Goal: Navigation & Orientation: Understand site structure

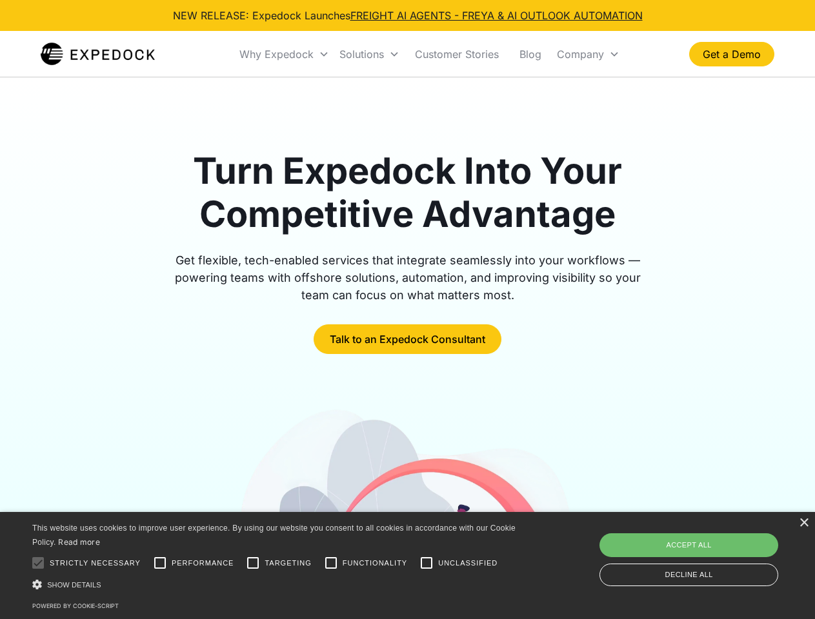
click at [284, 54] on div "Why Expedock" at bounding box center [276, 54] width 74 height 13
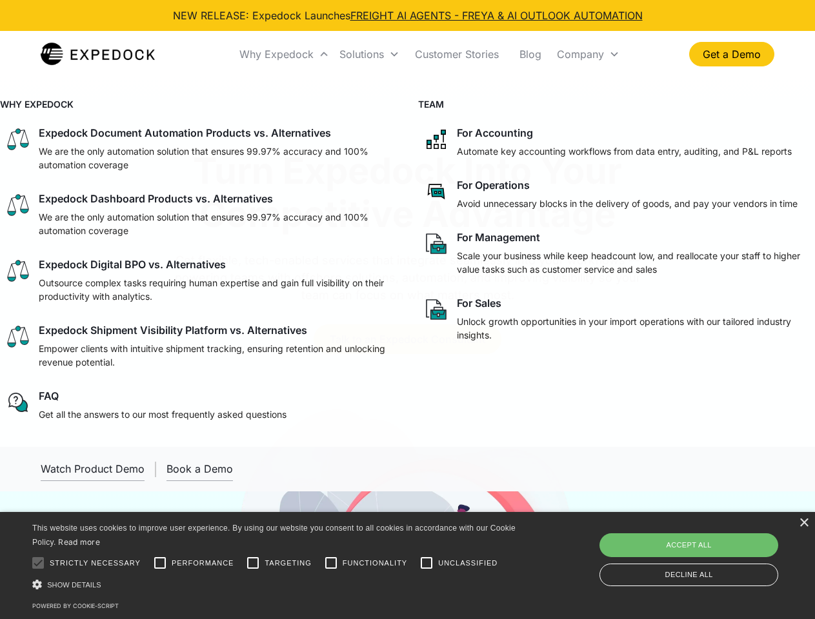
click at [369, 54] on div "Solutions" at bounding box center [361, 54] width 45 height 13
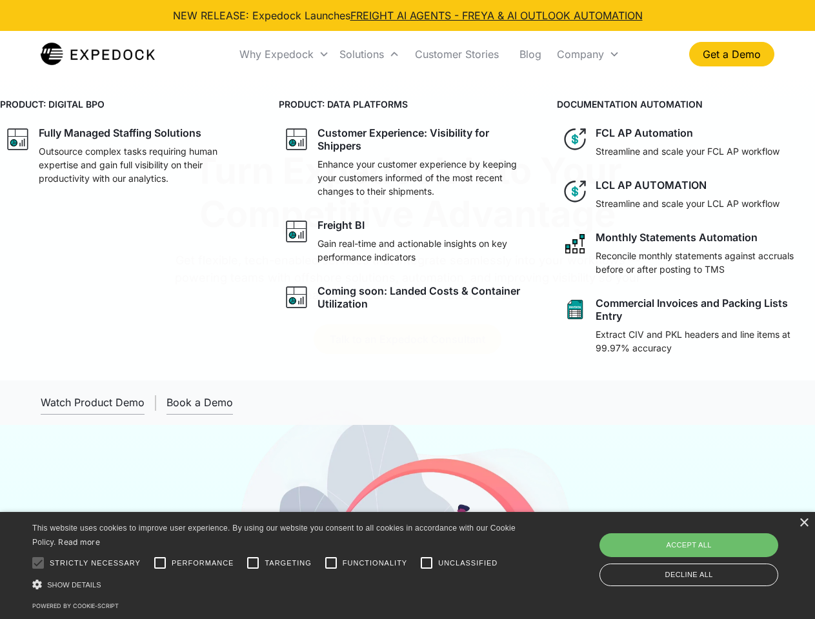
click at [588, 54] on div "Company" at bounding box center [580, 54] width 47 height 13
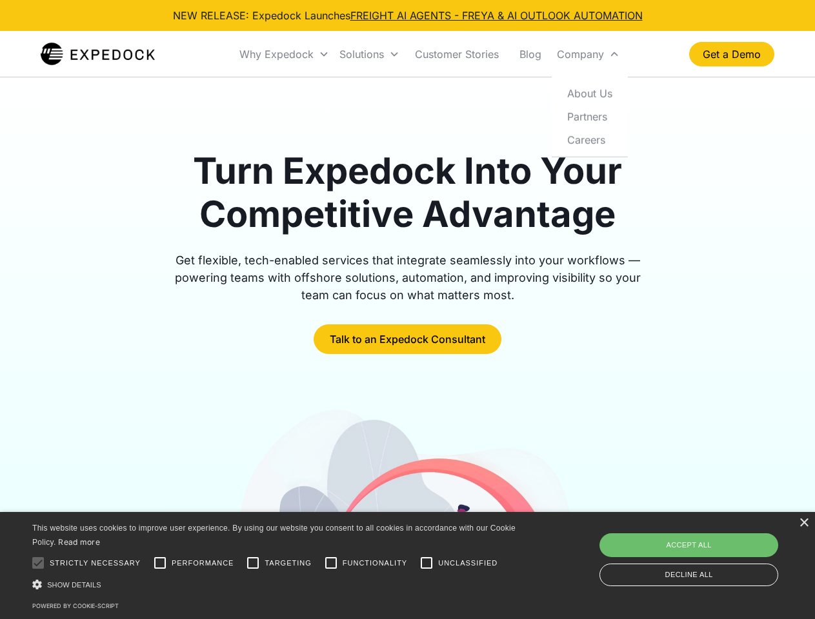
click at [38, 563] on div at bounding box center [38, 563] width 26 height 26
click at [160, 563] on input "Performance" at bounding box center [160, 563] width 26 height 26
checkbox input "true"
click at [253, 563] on input "Targeting" at bounding box center [253, 563] width 26 height 26
checkbox input "true"
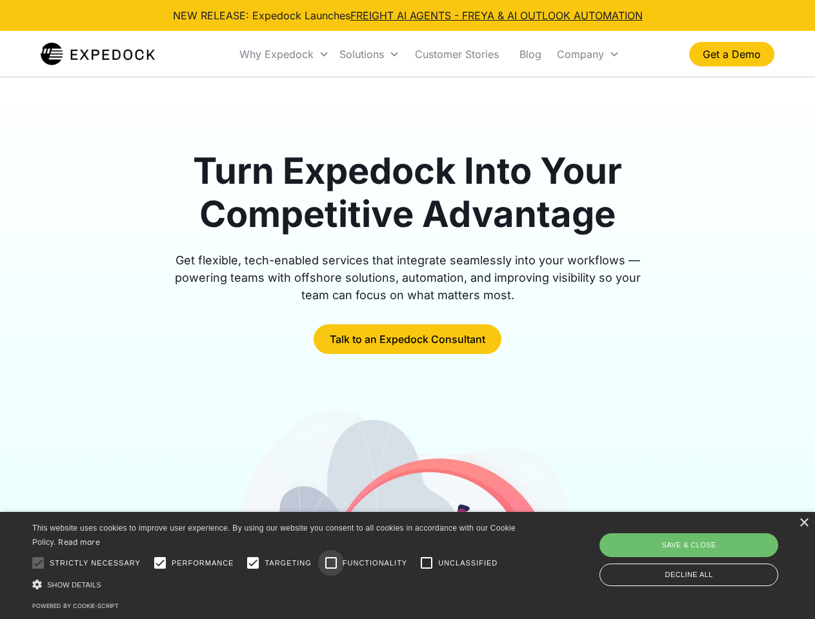
click at [331, 563] on input "Functionality" at bounding box center [331, 563] width 26 height 26
checkbox input "true"
click at [426, 563] on input "Unclassified" at bounding box center [426, 563] width 26 height 26
checkbox input "true"
click at [276, 584] on div "Show details Hide details" at bounding box center [276, 585] width 488 height 14
